Goal: Information Seeking & Learning: Check status

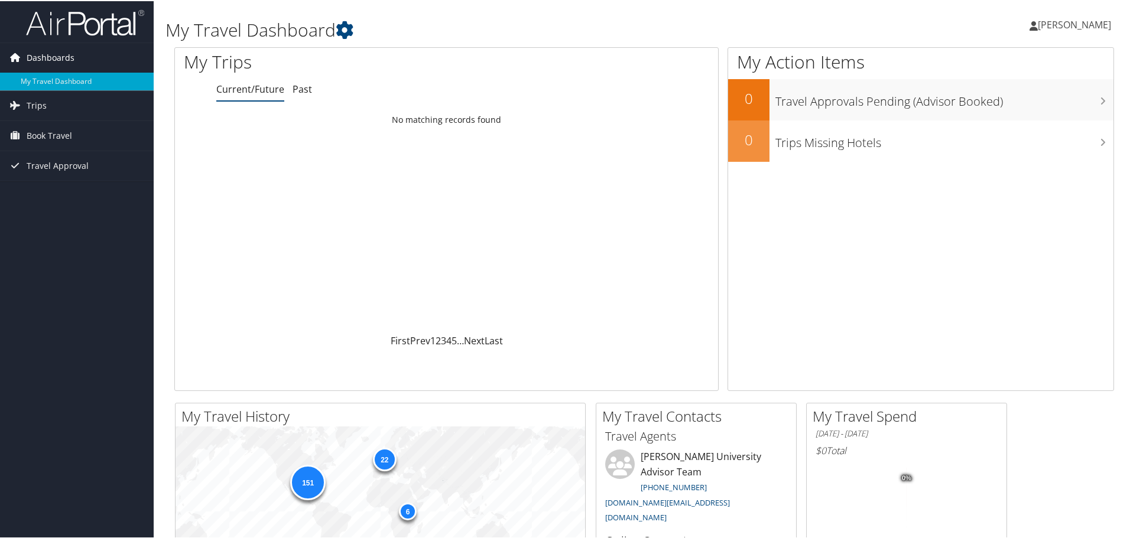
click at [57, 60] on span "Dashboards" at bounding box center [51, 57] width 48 height 30
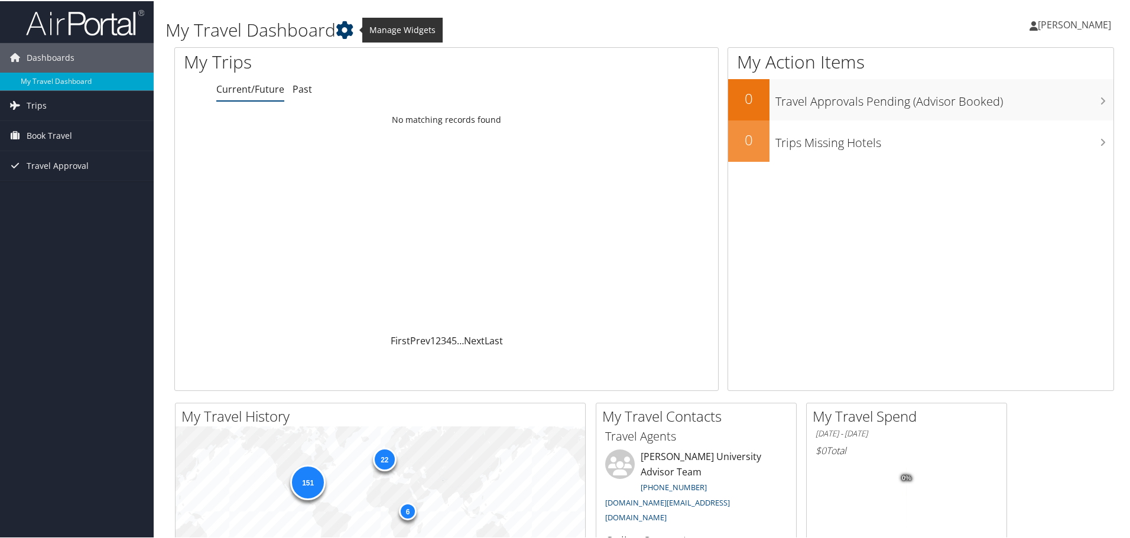
click at [347, 29] on icon at bounding box center [345, 29] width 18 height 18
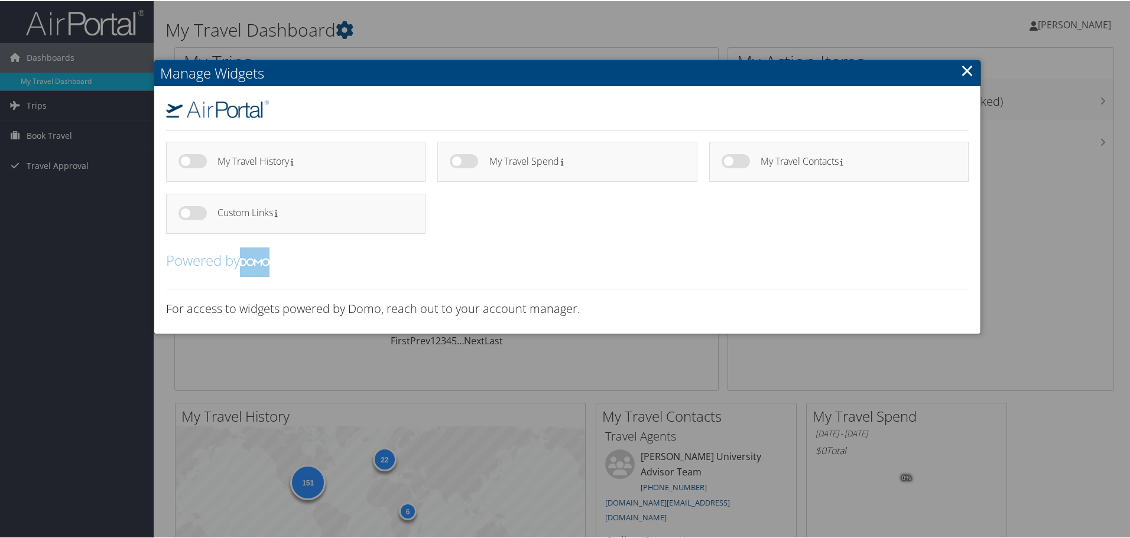
click at [516, 161] on h4 "My Travel Spend" at bounding box center [582, 160] width 187 height 10
click at [47, 137] on div at bounding box center [567, 269] width 1135 height 538
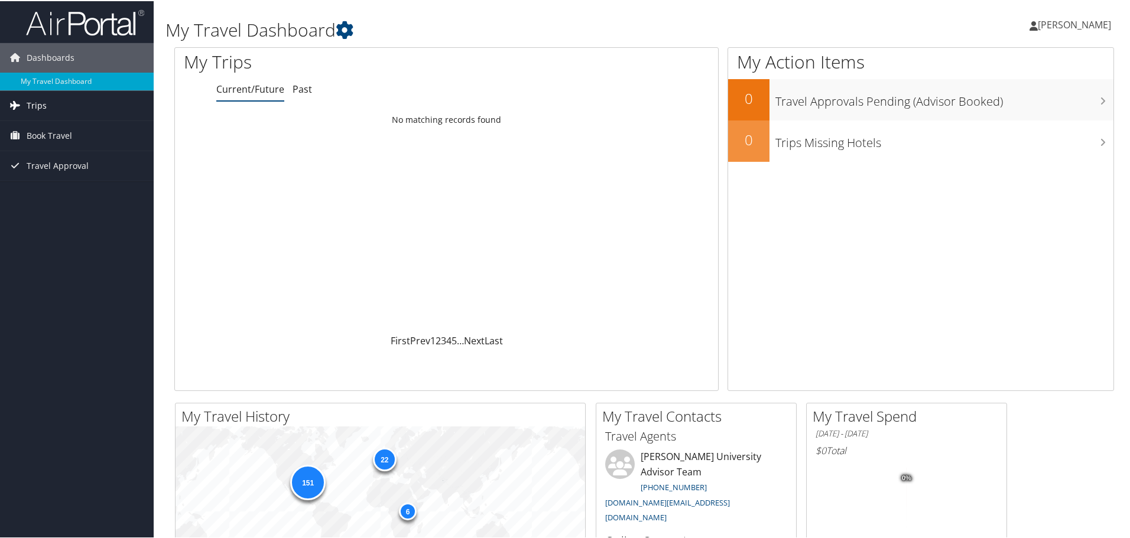
click at [37, 111] on span "Trips" at bounding box center [37, 105] width 20 height 30
click at [41, 145] on link "Past Trips" at bounding box center [77, 146] width 154 height 18
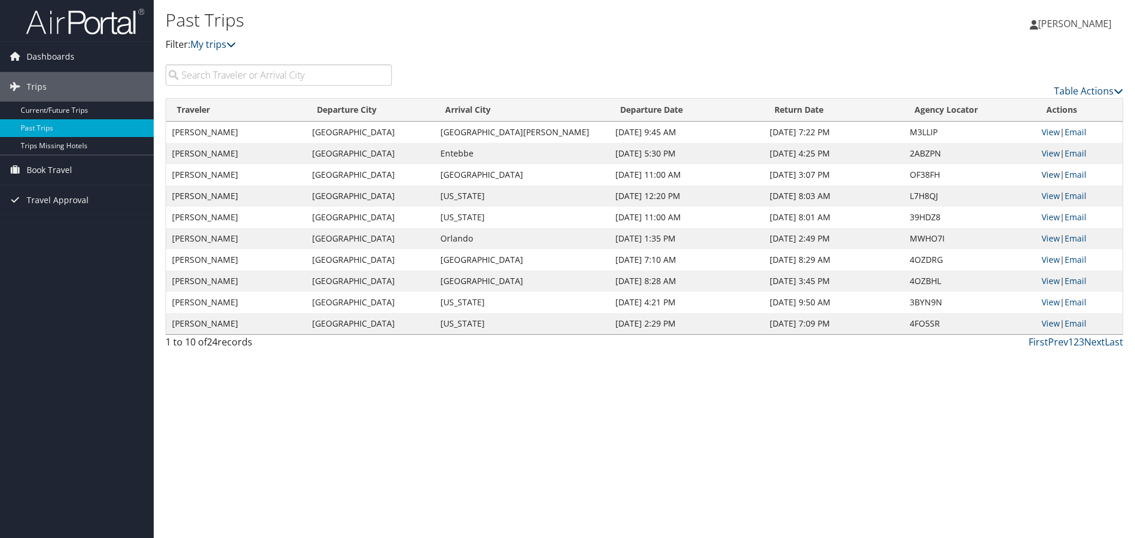
click at [1044, 177] on link "View" at bounding box center [1050, 174] width 18 height 11
click at [1078, 342] on link "2" at bounding box center [1075, 342] width 5 height 13
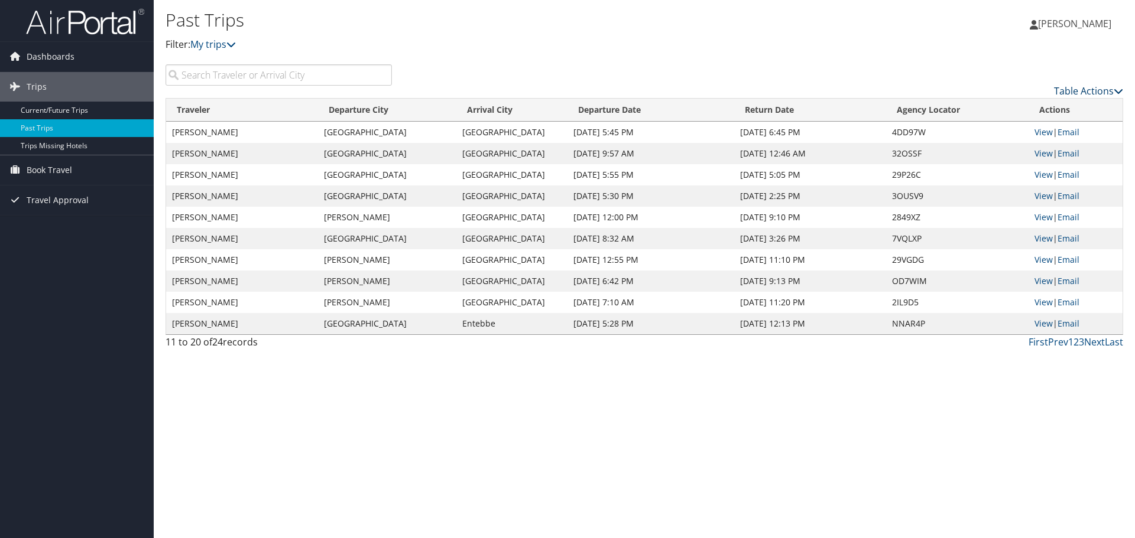
click at [1092, 87] on link "Table Actions" at bounding box center [1088, 91] width 69 height 13
click at [1083, 343] on div at bounding box center [567, 269] width 1135 height 538
click at [1082, 343] on link "3" at bounding box center [1081, 342] width 5 height 13
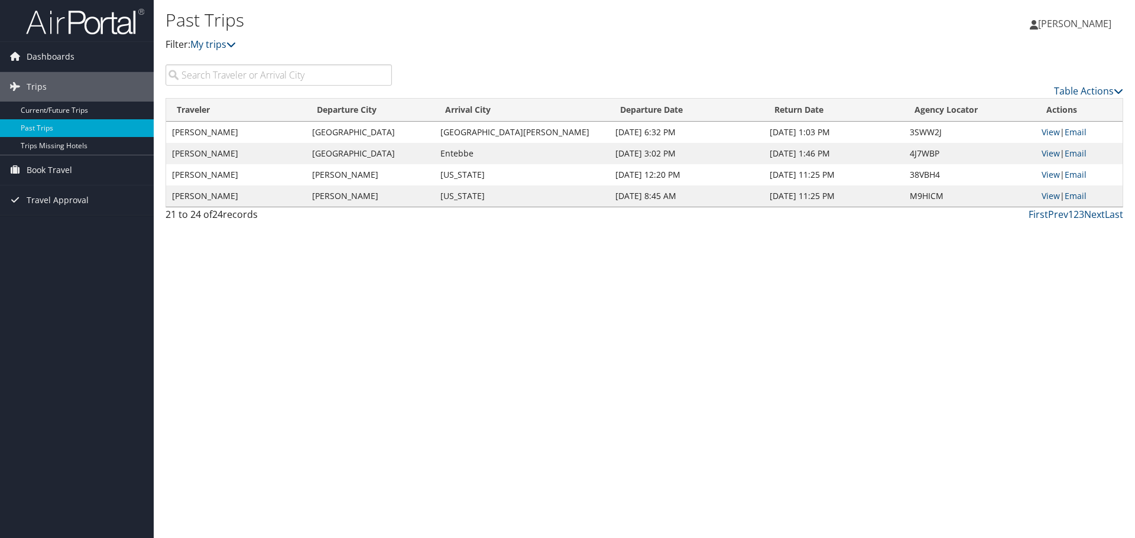
click at [1070, 215] on link "1" at bounding box center [1070, 214] width 5 height 13
